Goal: Task Accomplishment & Management: Complete application form

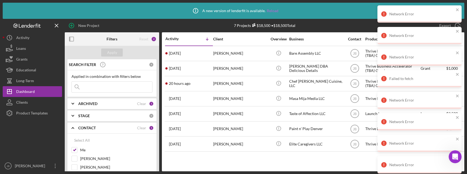
click at [271, 11] on link "Reload" at bounding box center [273, 11] width 12 height 4
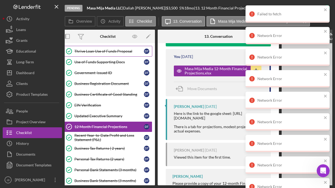
scroll to position [35, 0]
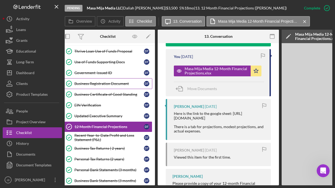
drag, startPoint x: 100, startPoint y: 82, endPoint x: 119, endPoint y: 81, distance: 18.3
click at [101, 82] on div "Business Registration Document" at bounding box center [109, 83] width 70 height 4
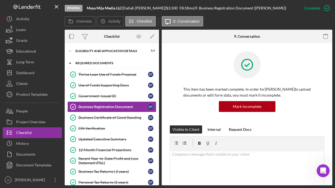
click at [112, 62] on div "REQUIRED DOCUMENTS" at bounding box center [114, 62] width 77 height 3
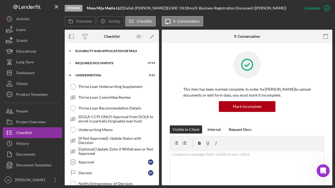
click at [112, 52] on div "Eligibility and Application Details" at bounding box center [114, 50] width 77 height 3
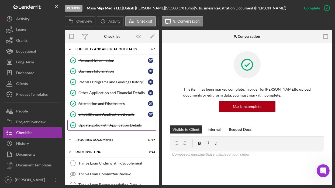
scroll to position [2, 0]
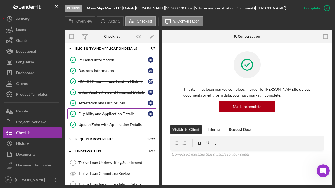
click at [104, 114] on div "Eligibility and Application Details" at bounding box center [113, 114] width 70 height 4
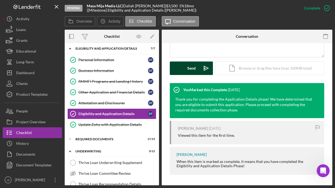
scroll to position [140, 0]
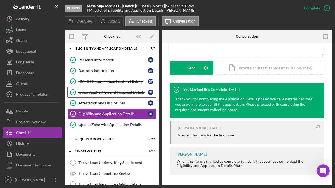
click at [110, 94] on div "Other Application and Financial Details" at bounding box center [113, 92] width 70 height 4
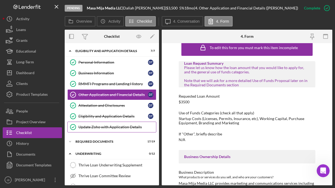
scroll to position [25, 0]
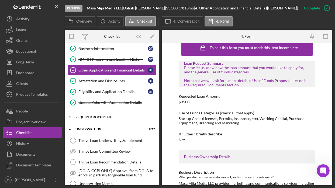
click at [112, 121] on div "Icon/Expander REQUIRED DOCUMENTS 17 / 19" at bounding box center [112, 117] width 94 height 11
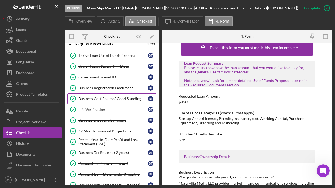
scroll to position [101, 0]
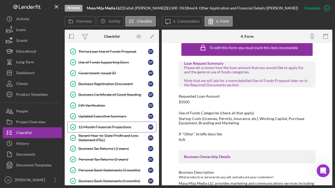
click at [108, 127] on div "12 Month Financial Projections" at bounding box center [113, 127] width 70 height 4
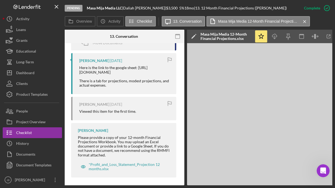
scroll to position [249, 0]
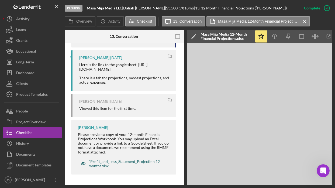
click at [131, 161] on div "*Profit_and_Loss_Statement_Projection 12 months.xlsx" at bounding box center [127, 163] width 77 height 9
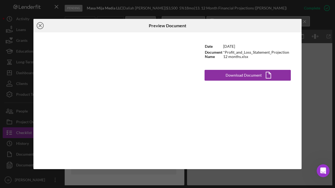
click at [41, 27] on icon "Icon/Close" at bounding box center [39, 25] width 13 height 13
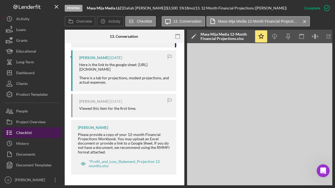
click at [43, 132] on button "Checklist" at bounding box center [32, 132] width 59 height 11
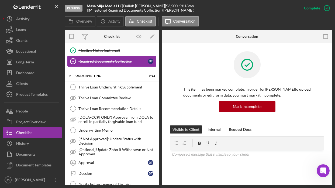
scroll to position [290, 0]
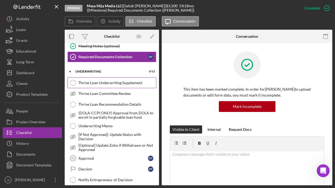
click at [102, 84] on div "Thrive Loan Underwriting Supplement" at bounding box center [117, 83] width 78 height 4
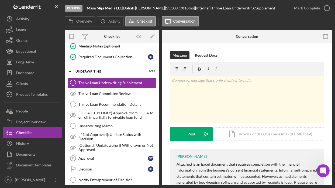
scroll to position [83, 0]
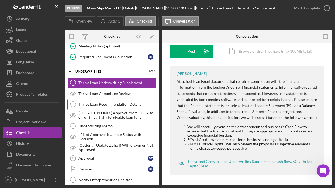
click at [121, 105] on div "Thrive Loan Recommendation Details" at bounding box center [117, 104] width 78 height 4
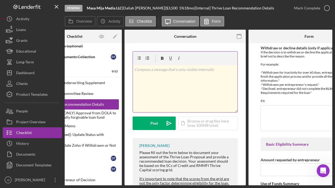
scroll to position [0, 75]
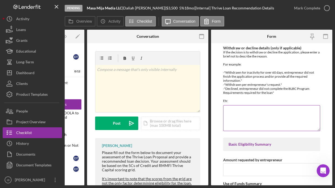
click at [237, 111] on textarea "Withdraw or decline details (only if applicable)" at bounding box center [271, 118] width 97 height 26
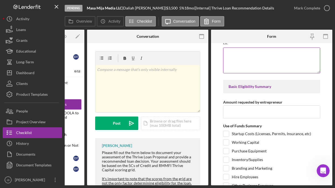
scroll to position [58, 0]
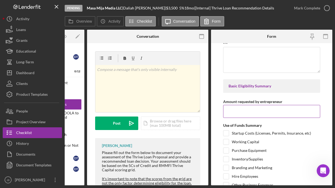
click at [235, 111] on input "Amount requested by entrepreneur" at bounding box center [271, 111] width 97 height 13
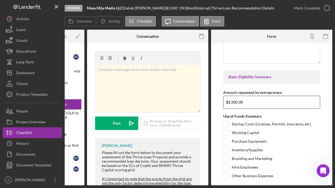
scroll to position [68, 0]
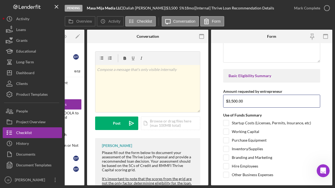
type input "$3,500.00"
click at [228, 141] on input "Purchase Equipment" at bounding box center [226, 140] width 5 height 5
checkbox input "true"
click at [227, 132] on input "Working Capital" at bounding box center [226, 131] width 5 height 5
checkbox input "true"
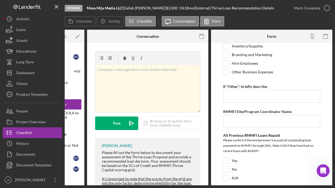
scroll to position [180, 0]
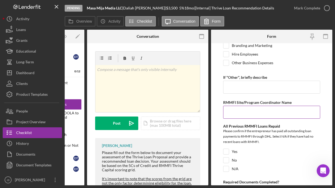
click at [231, 114] on input "RMMFI Site/Program Coordinator Name" at bounding box center [271, 112] width 97 height 13
click at [240, 114] on input "RMMFI Site/Program Coordinator Name" at bounding box center [271, 112] width 97 height 13
click at [231, 113] on input "RMMFI Site/Program Coordinator Name" at bounding box center [271, 112] width 97 height 13
type input "p"
click at [249, 112] on input "Pablo Saaverdra" at bounding box center [271, 112] width 97 height 13
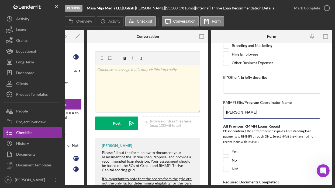
type input "Pablo Saavedra"
click at [246, 124] on div "All Previous RMMFI Loans Repaid" at bounding box center [271, 126] width 97 height 4
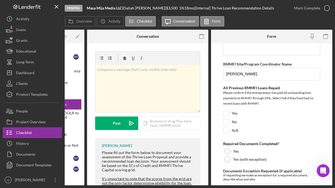
scroll to position [226, 0]
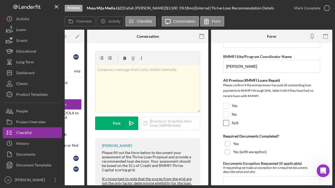
click at [227, 122] on input "N/A" at bounding box center [226, 122] width 5 height 5
checkbox input "true"
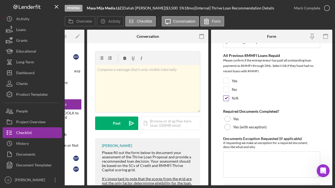
scroll to position [252, 0]
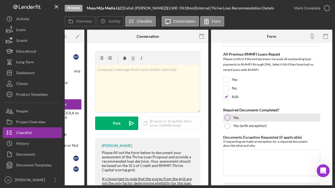
click at [226, 119] on div at bounding box center [228, 118] width 6 height 6
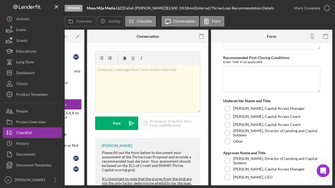
scroll to position [1932, 0]
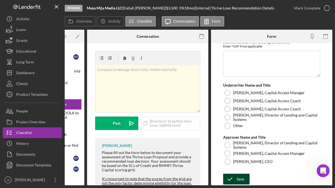
click at [232, 179] on icon "submit" at bounding box center [229, 178] width 13 height 13
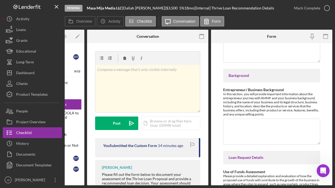
scroll to position [379, 0]
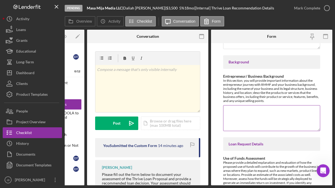
click at [240, 110] on textarea "Entrepreneur/ Business Background" at bounding box center [271, 118] width 97 height 26
click at [245, 110] on textarea "Entrepreneur/ Business Background" at bounding box center [271, 118] width 97 height 26
type textarea "Daliah completed the Business Launch Boot Camp SLV#3 in November of 2022."
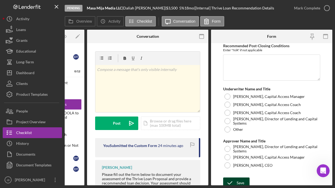
scroll to position [1932, 0]
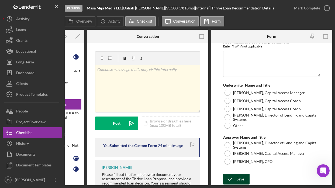
click at [244, 179] on div "Save" at bounding box center [241, 179] width 8 height 11
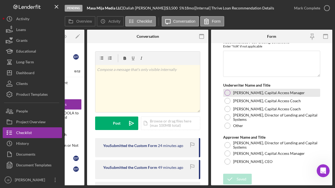
click at [227, 93] on div at bounding box center [228, 93] width 6 height 6
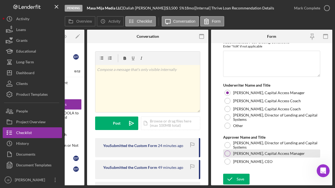
click at [228, 153] on div at bounding box center [228, 153] width 6 height 6
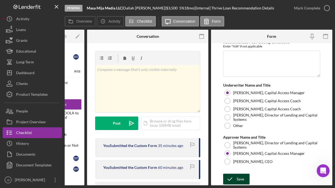
click at [234, 175] on icon "submit" at bounding box center [229, 178] width 13 height 13
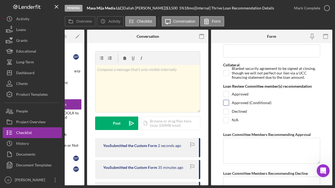
scroll to position [1718, 0]
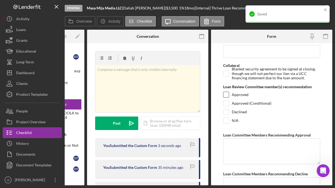
click at [225, 95] on input "Approved" at bounding box center [226, 94] width 5 height 5
checkbox input "true"
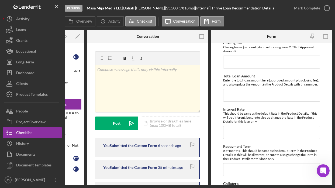
scroll to position [1596, 0]
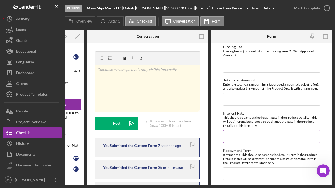
click at [239, 133] on input "Interest Rate" at bounding box center [271, 136] width 97 height 13
type input "5%"
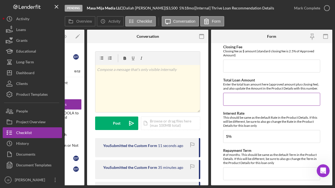
click at [241, 97] on input "Total Loan Amount" at bounding box center [271, 99] width 97 height 13
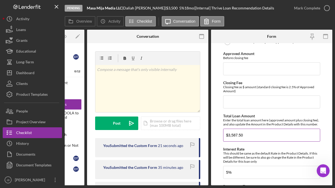
scroll to position [1558, 0]
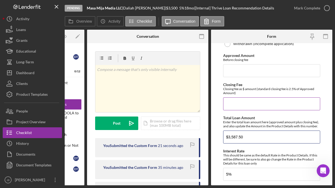
type input "$3,587.50"
click at [266, 98] on input "Closing Fee" at bounding box center [271, 103] width 97 height 13
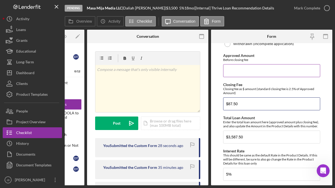
type input "$87.50"
click at [269, 68] on input "Approved Amount" at bounding box center [271, 70] width 97 height 13
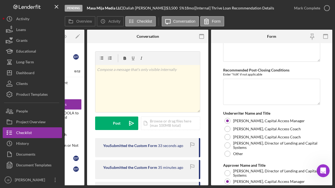
scroll to position [1932, 0]
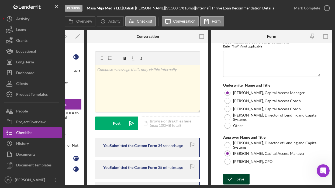
type input "$3,500"
drag, startPoint x: 245, startPoint y: 180, endPoint x: 245, endPoint y: 174, distance: 5.9
click at [245, 180] on button "Save" at bounding box center [236, 179] width 26 height 11
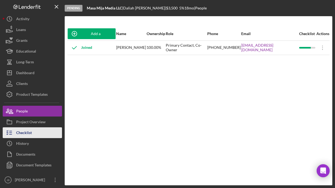
click at [33, 129] on button "Checklist" at bounding box center [32, 132] width 59 height 11
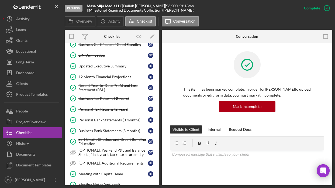
scroll to position [72, 0]
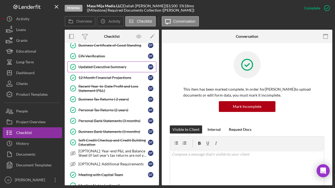
click at [94, 66] on div "Updated Executive Summary" at bounding box center [113, 67] width 70 height 4
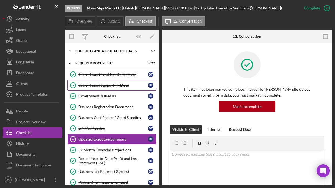
click at [108, 84] on div "Use of Funds Supporting Docs" at bounding box center [113, 85] width 70 height 4
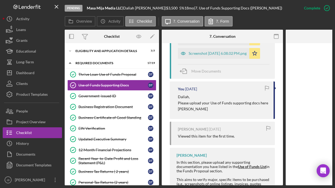
scroll to position [285, 0]
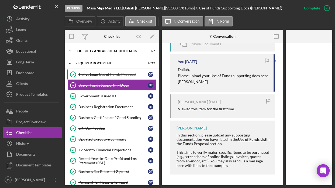
click at [118, 76] on div "Thrive Loan Use of Funds Proposal" at bounding box center [113, 74] width 70 height 4
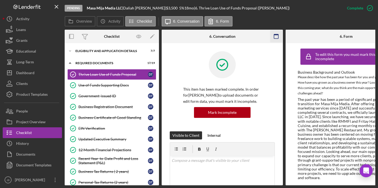
click at [275, 35] on rect "button" at bounding box center [276, 34] width 4 height 1
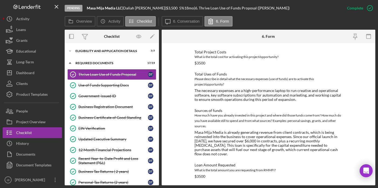
scroll to position [228, 0]
